Goal: Task Accomplishment & Management: Use online tool/utility

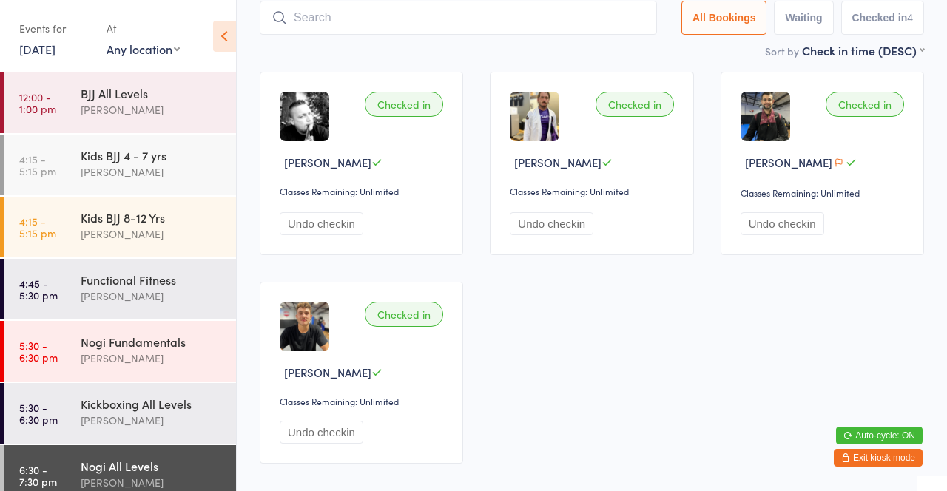
scroll to position [78, 0]
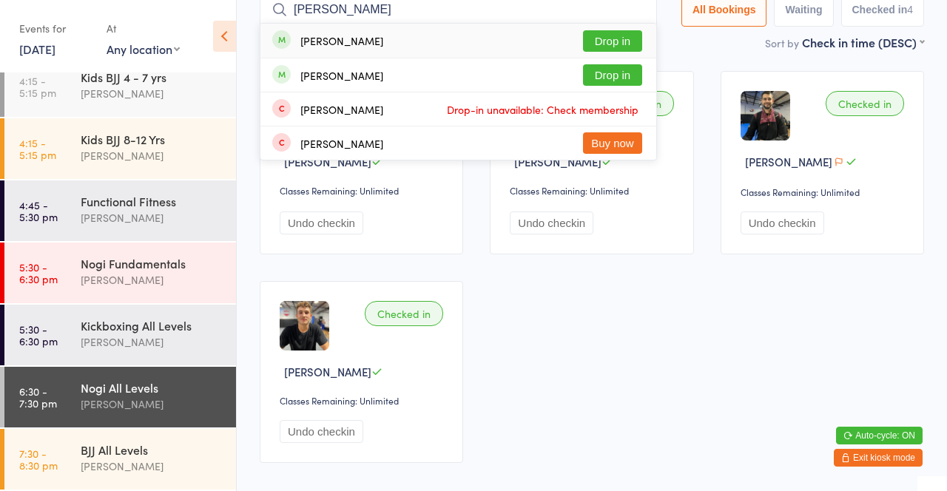
type input "[PERSON_NAME]"
click at [616, 41] on button "Drop in" at bounding box center [612, 40] width 59 height 21
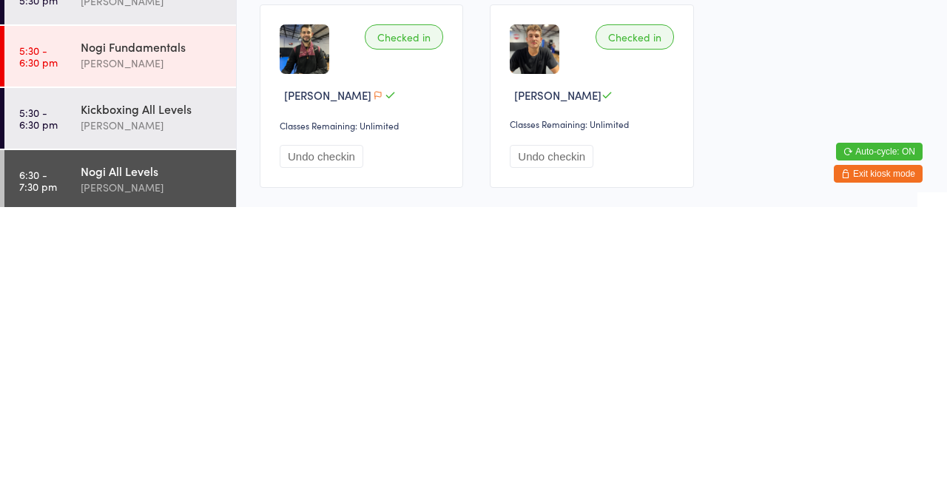
scroll to position [0, 0]
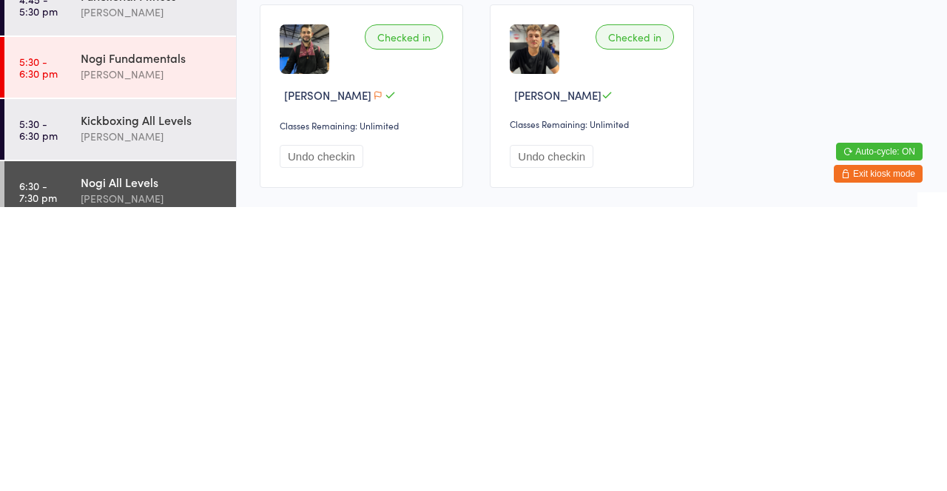
click at [152, 359] on div "[PERSON_NAME]" at bounding box center [152, 358] width 143 height 17
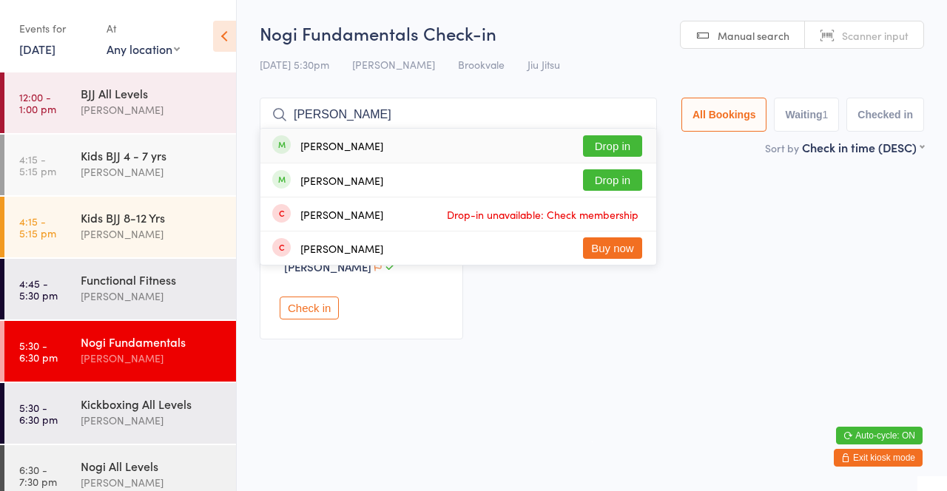
type input "[PERSON_NAME]"
click at [620, 145] on button "Drop in" at bounding box center [612, 145] width 59 height 21
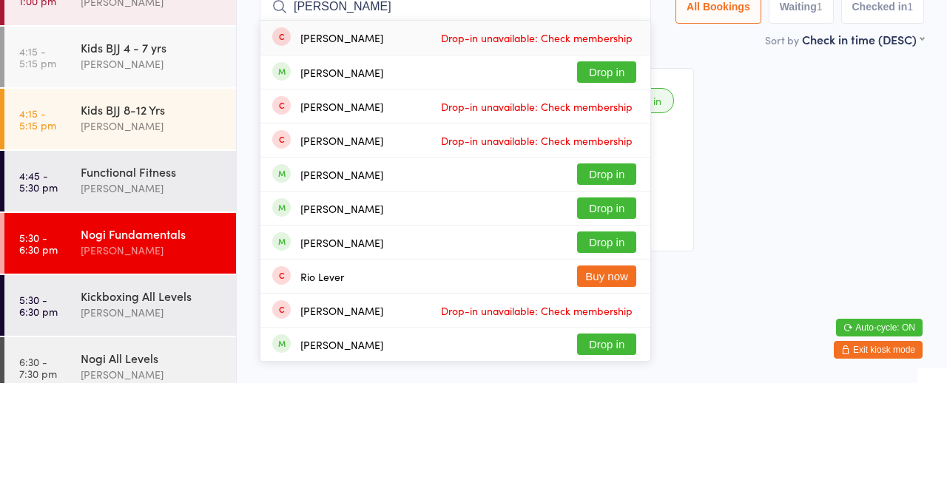
type input "[PERSON_NAME]"
click at [602, 179] on button "Drop in" at bounding box center [606, 179] width 59 height 21
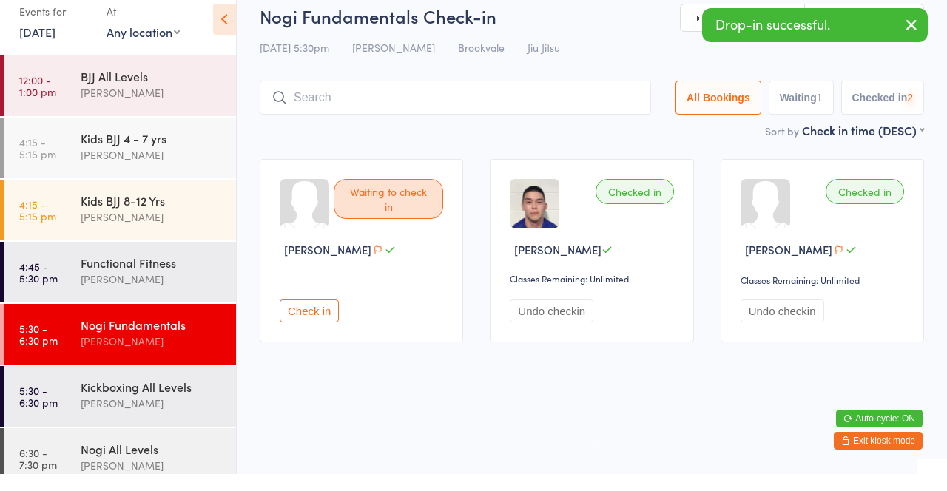
scroll to position [78, 0]
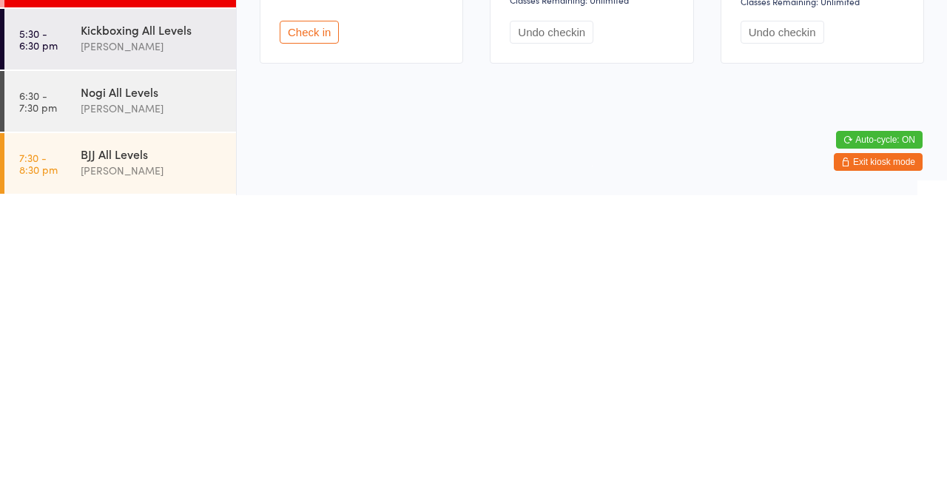
click at [162, 403] on div "[PERSON_NAME]" at bounding box center [152, 404] width 143 height 17
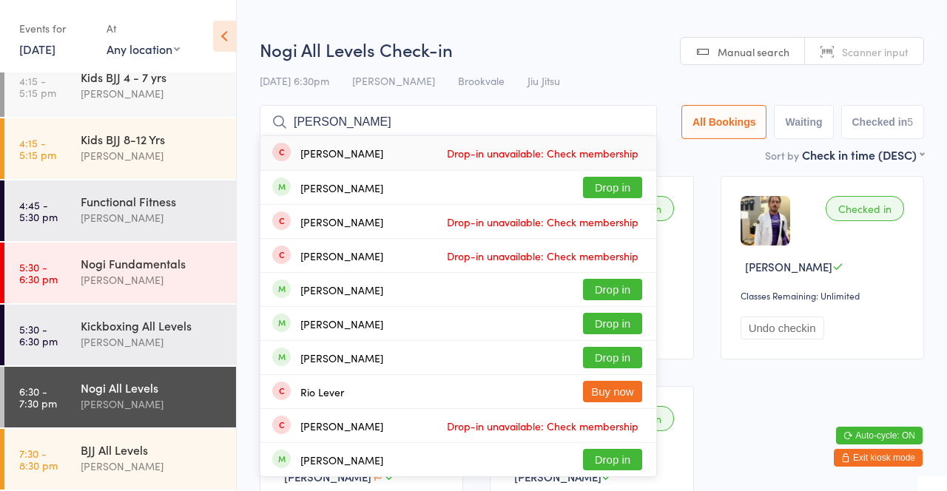
type input "[PERSON_NAME]"
click at [614, 189] on button "Drop in" at bounding box center [612, 187] width 59 height 21
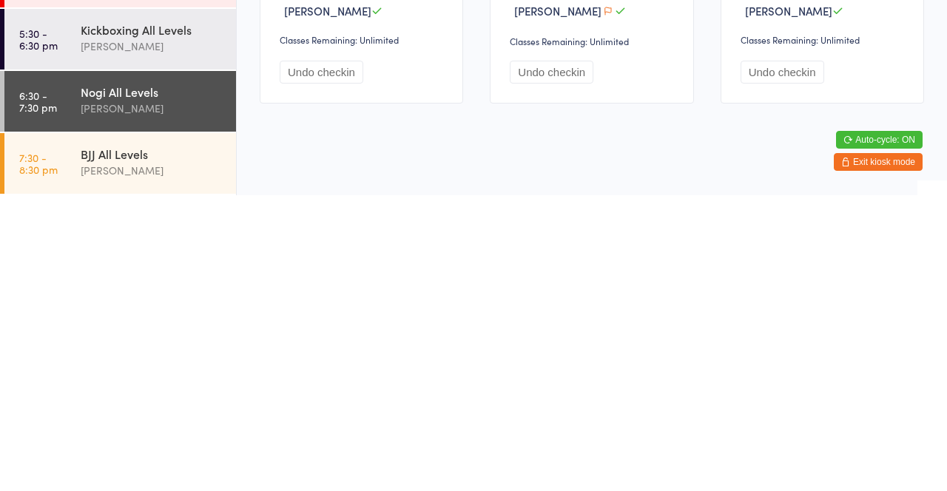
scroll to position [183, 0]
